Goal: Task Accomplishment & Management: Manage account settings

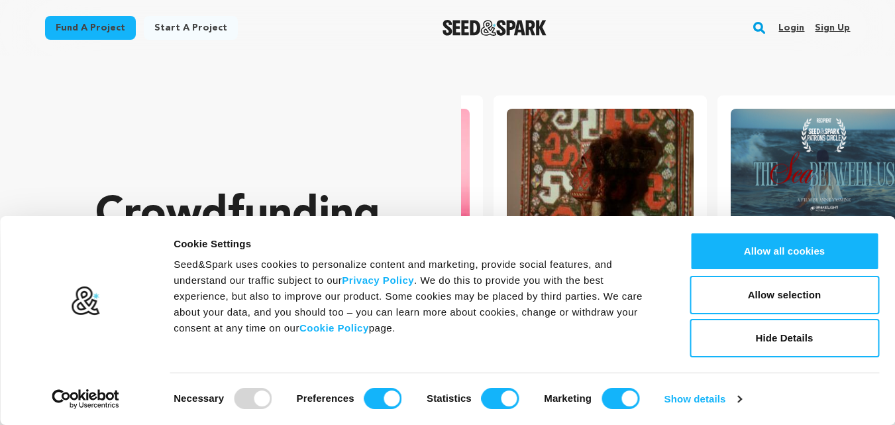
scroll to position [0, 235]
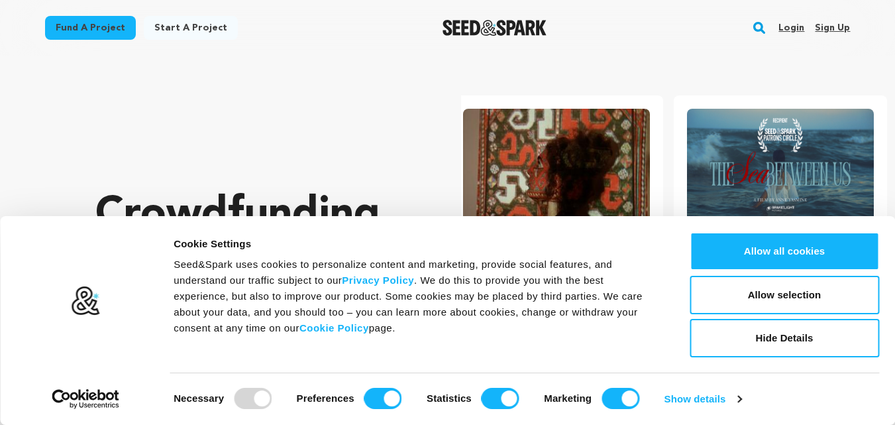
click at [825, 25] on link "Sign up" at bounding box center [832, 27] width 35 height 21
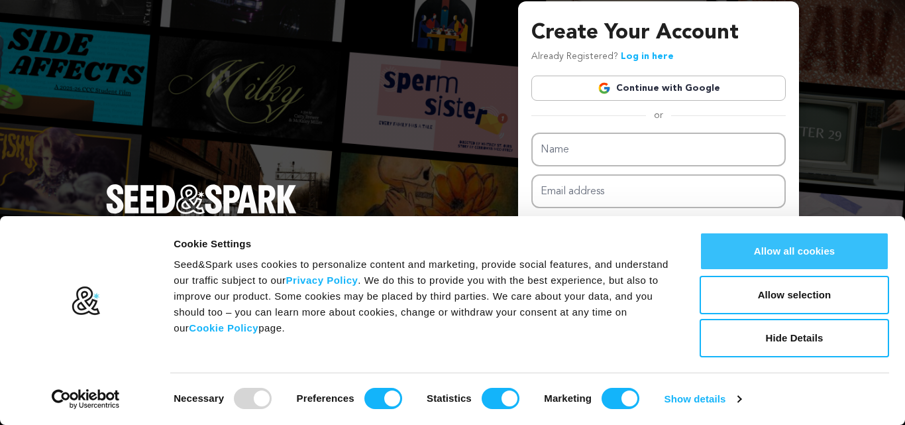
click at [769, 258] on button "Allow all cookies" at bounding box center [795, 251] width 190 height 38
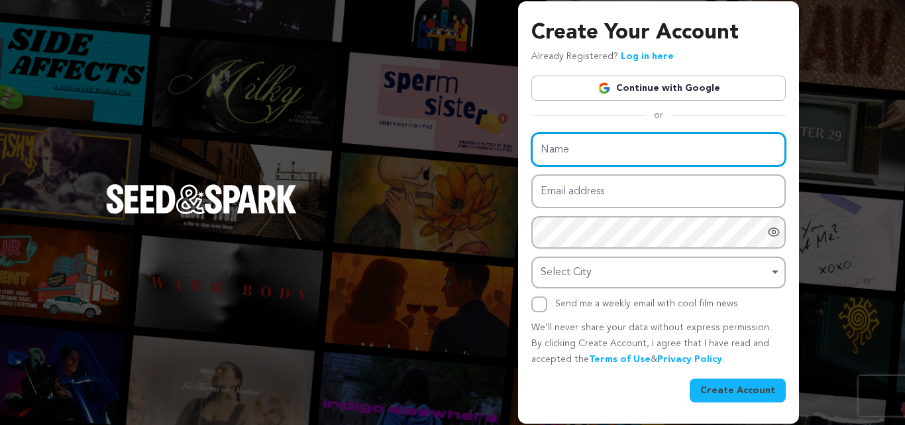
click at [591, 149] on input "Name" at bounding box center [658, 150] width 254 height 34
type input "Titan pest and Wildlife solution KC"
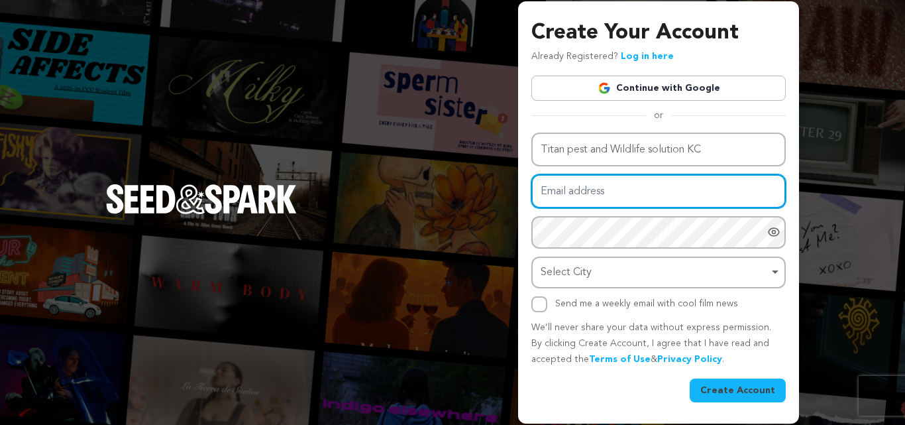
click at [612, 190] on input "Email address" at bounding box center [658, 191] width 254 height 34
type input "titanpestandwildlifesolution@gmail.com"
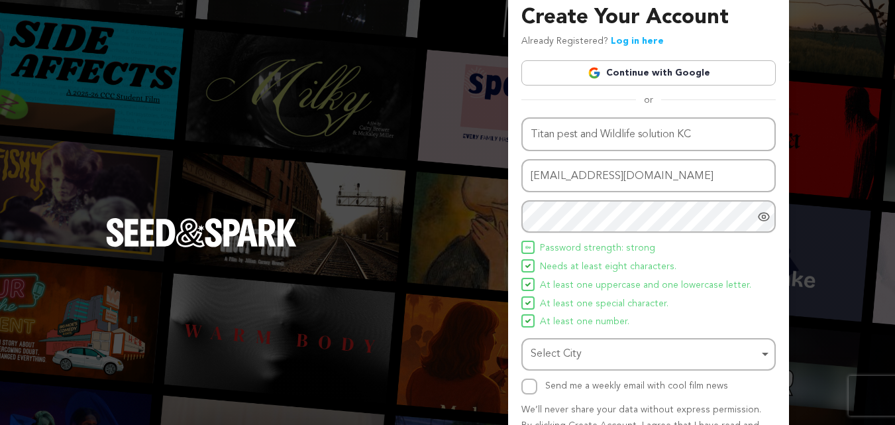
scroll to position [94, 0]
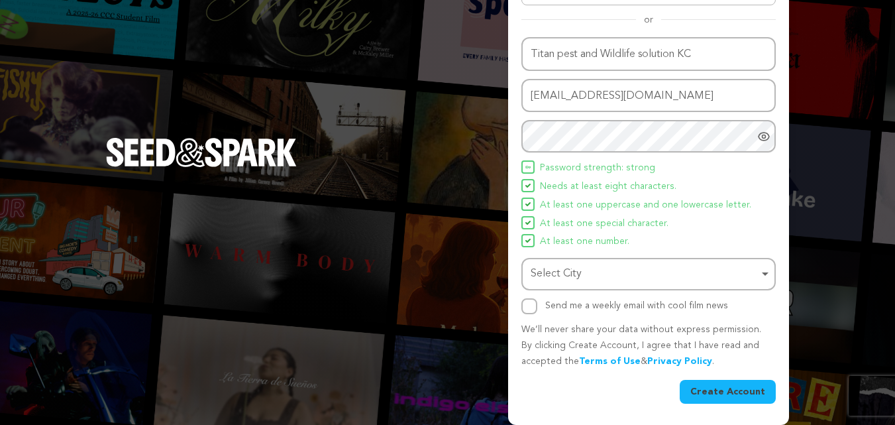
click at [692, 280] on div "Select City Remove item" at bounding box center [645, 273] width 228 height 19
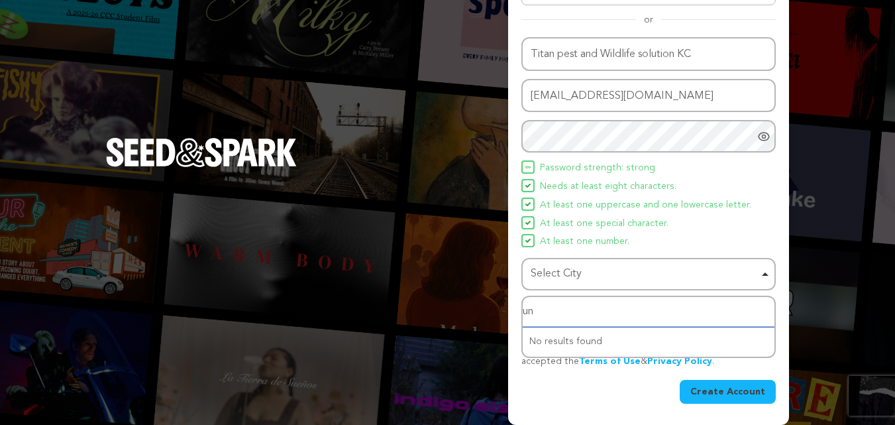
type input "u"
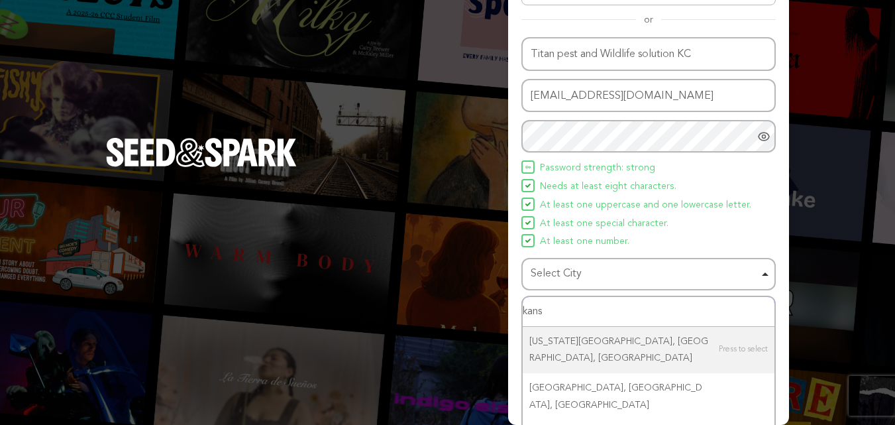
type input "kansa"
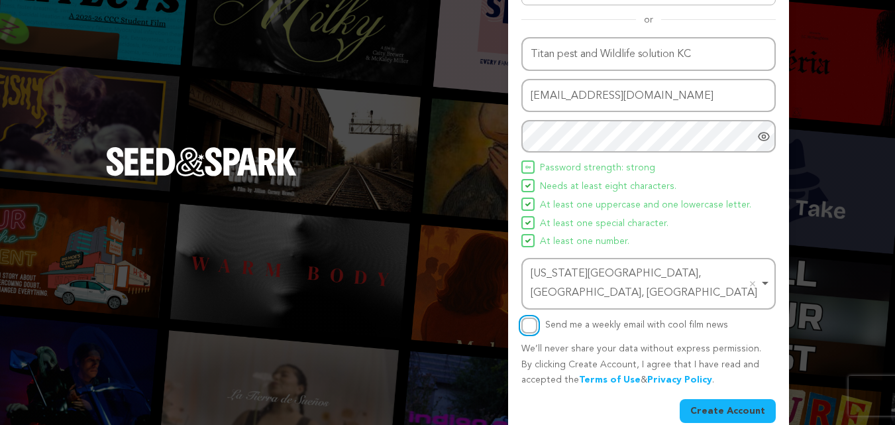
click at [530, 317] on input "Send me a weekly email with cool film news" at bounding box center [530, 325] width 16 height 16
checkbox input "true"
click at [711, 399] on button "Create Account" at bounding box center [728, 411] width 96 height 24
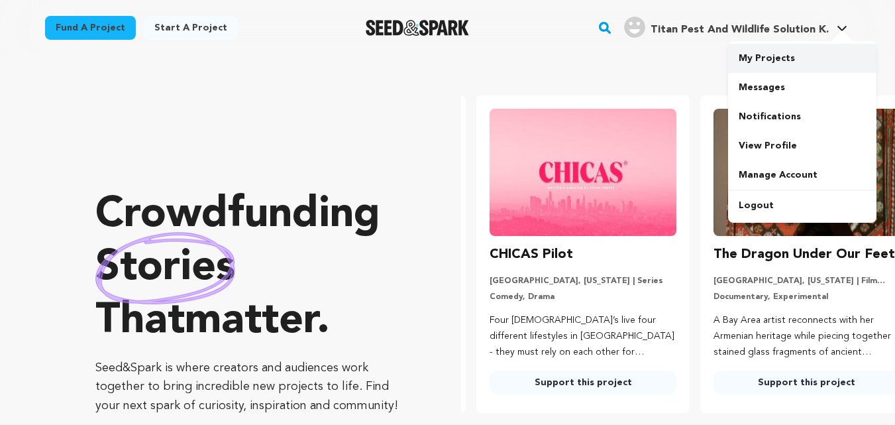
scroll to position [0, 235]
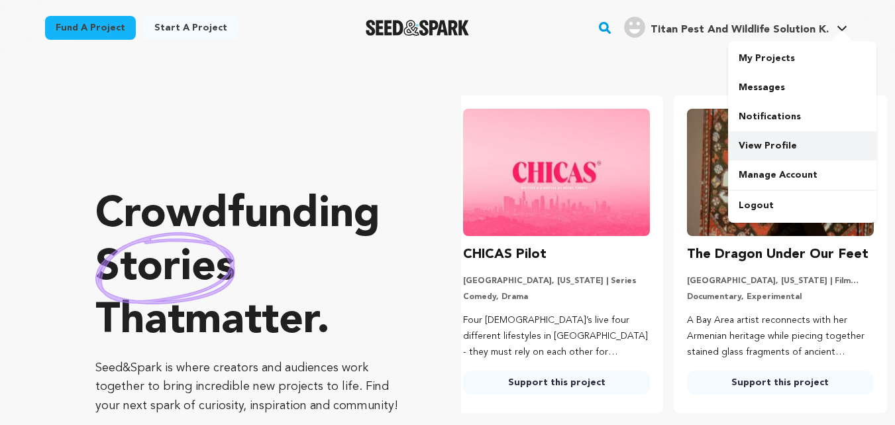
click at [775, 144] on link "View Profile" at bounding box center [802, 145] width 148 height 29
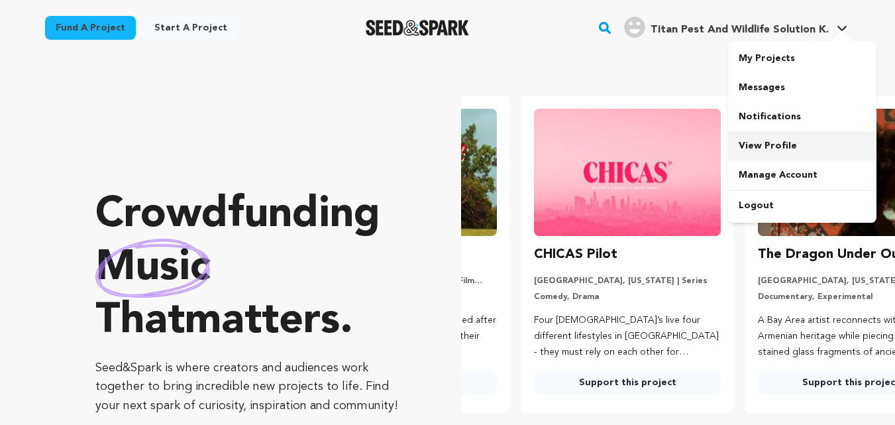
scroll to position [0, 44]
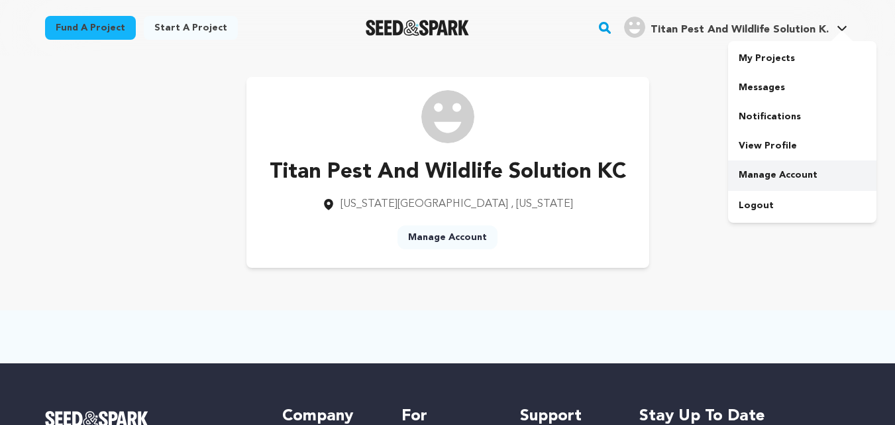
click at [754, 173] on link "Manage Account" at bounding box center [802, 174] width 148 height 29
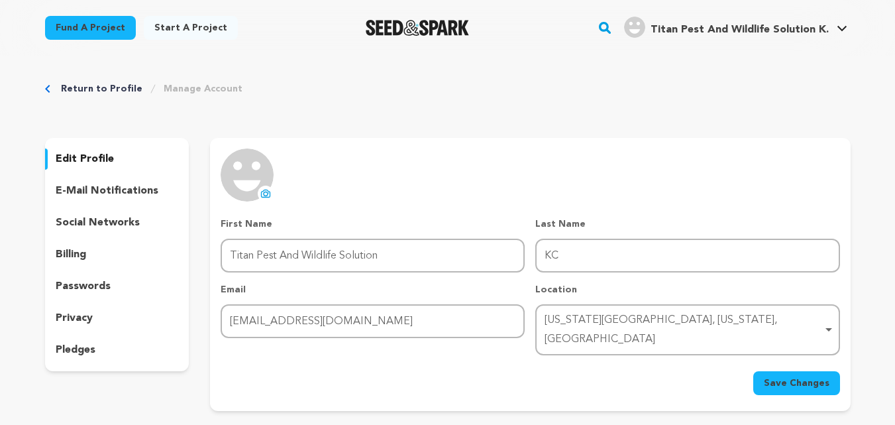
click at [268, 195] on icon at bounding box center [266, 194] width 5 height 4
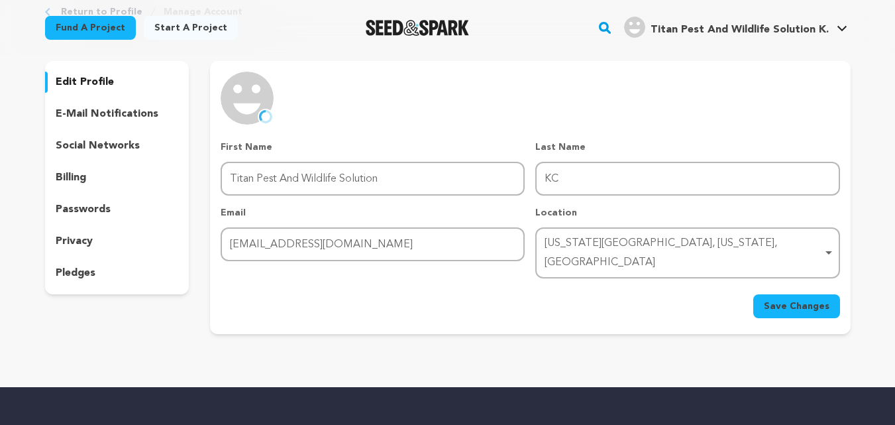
scroll to position [72, 0]
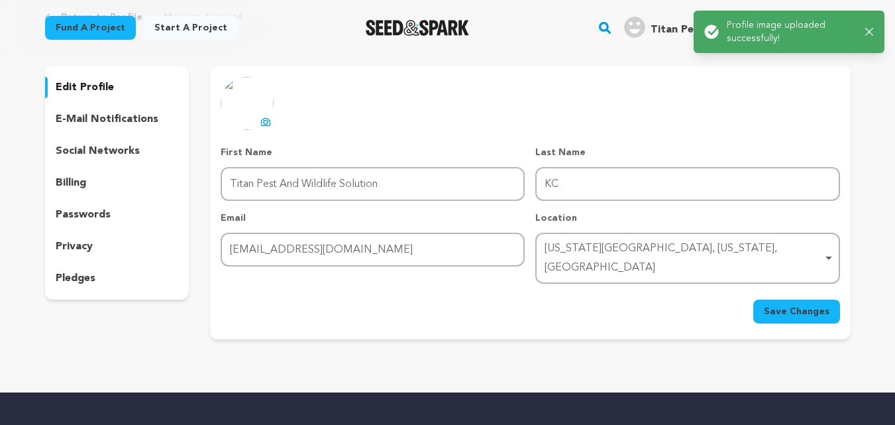
click at [791, 305] on span "Save Changes" at bounding box center [797, 311] width 66 height 13
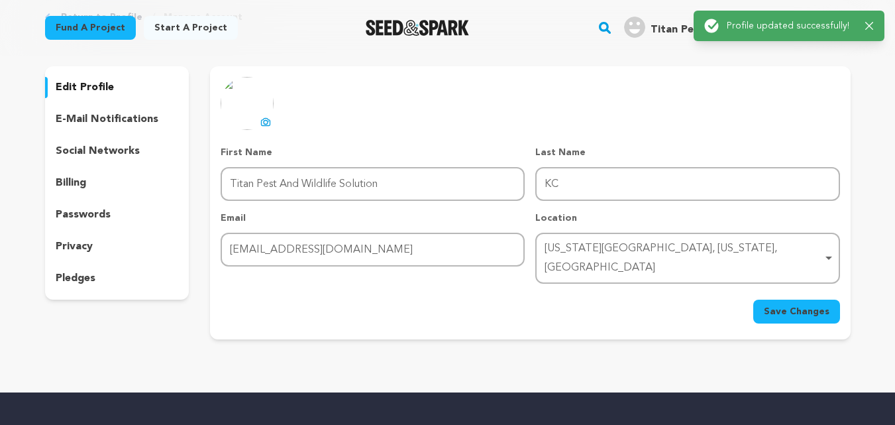
click at [119, 148] on p "social networks" at bounding box center [98, 151] width 84 height 16
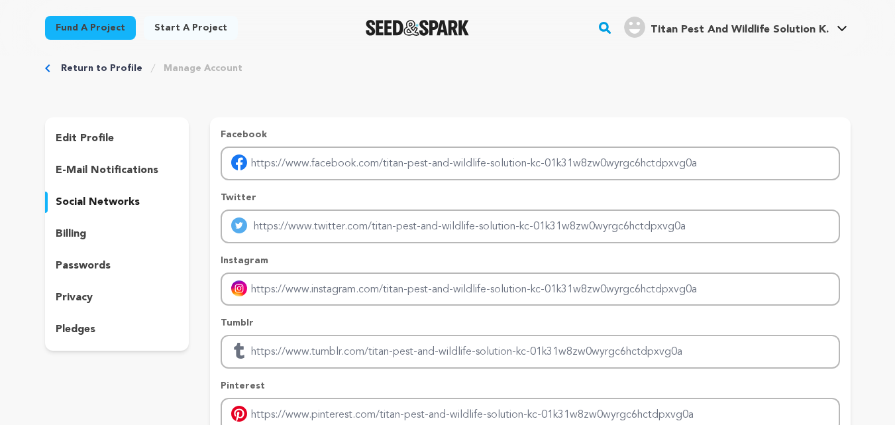
scroll to position [28, 0]
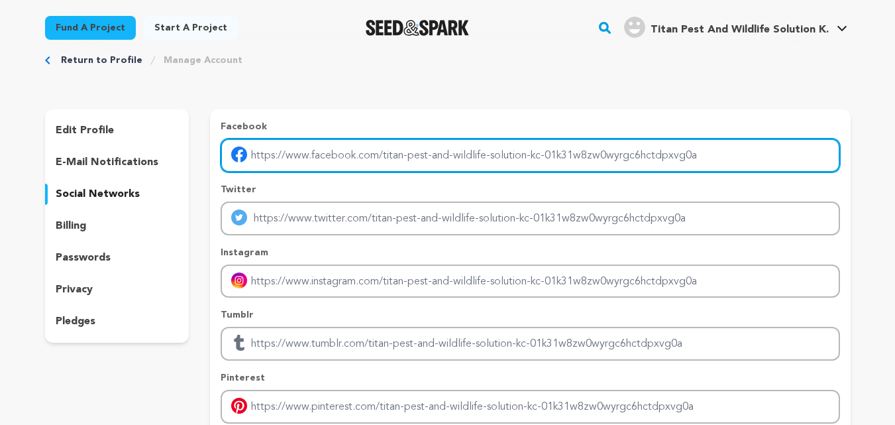
click at [683, 152] on input "Enter facebook profile link" at bounding box center [530, 156] width 619 height 34
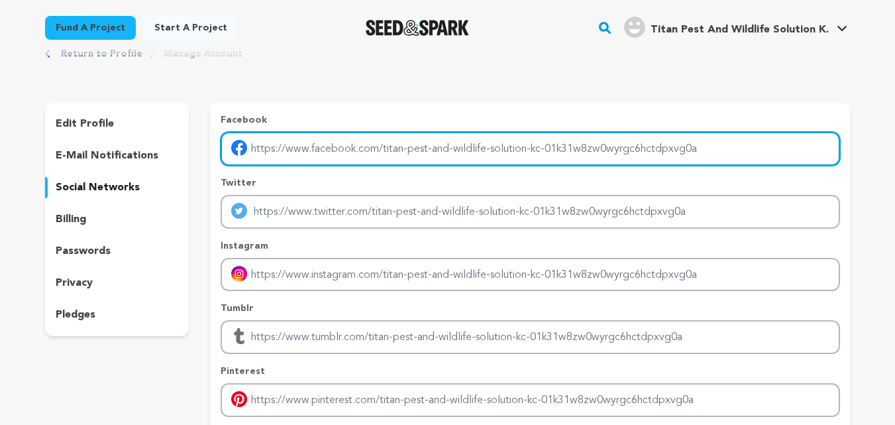
scroll to position [22, 0]
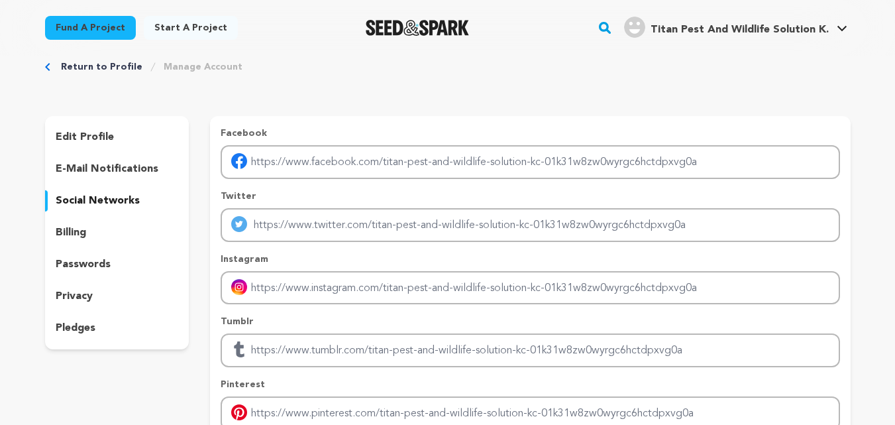
click at [87, 296] on p "privacy" at bounding box center [74, 296] width 37 height 16
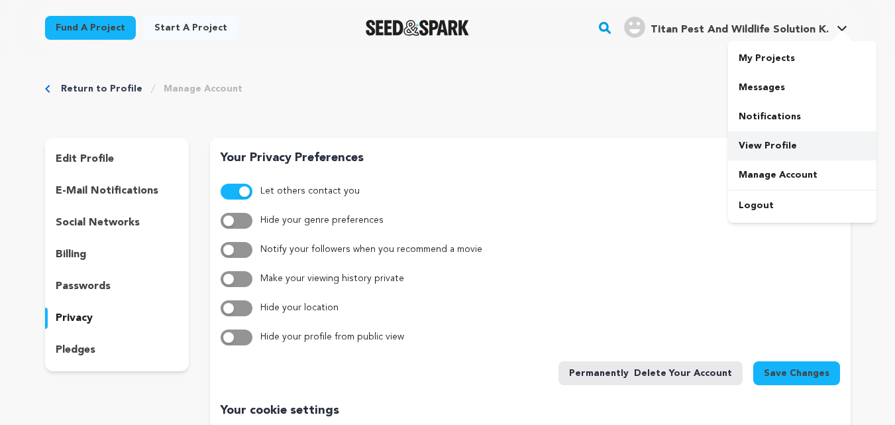
click at [777, 144] on link "View Profile" at bounding box center [802, 145] width 148 height 29
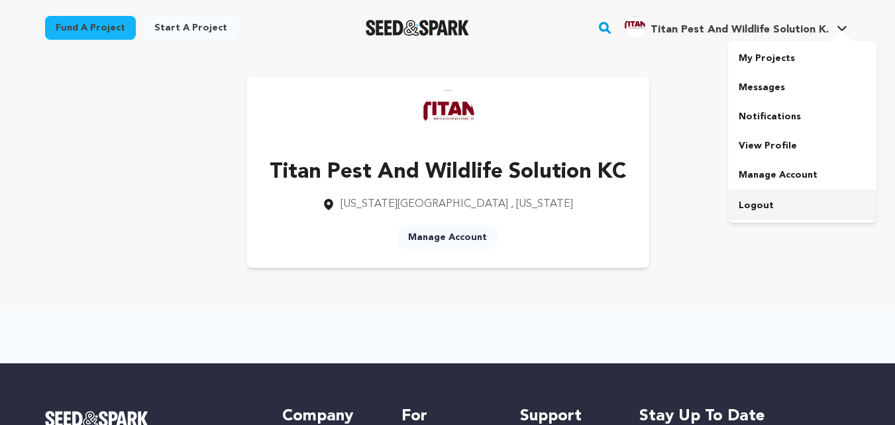
click at [763, 217] on link "Logout" at bounding box center [802, 205] width 148 height 29
